Goal: Information Seeking & Learning: Find specific fact

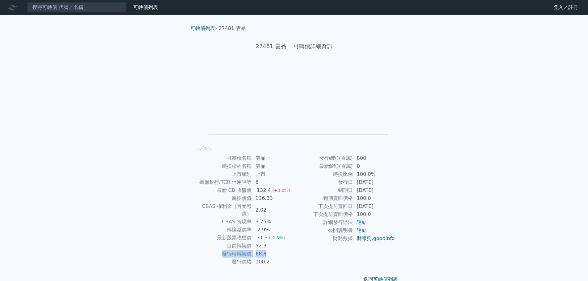
drag, startPoint x: 224, startPoint y: 245, endPoint x: 280, endPoint y: 245, distance: 55.9
click at [280, 250] on tr "發行時轉換價 68.8" at bounding box center [243, 254] width 101 height 8
drag, startPoint x: 227, startPoint y: 237, endPoint x: 271, endPoint y: 237, distance: 44.1
click at [271, 242] on tr "目前轉換價 52.3" at bounding box center [243, 246] width 101 height 8
click at [200, 185] on td "擔保銀行/TCRI信用評等" at bounding box center [222, 182] width 59 height 8
